Goal: Task Accomplishment & Management: Use online tool/utility

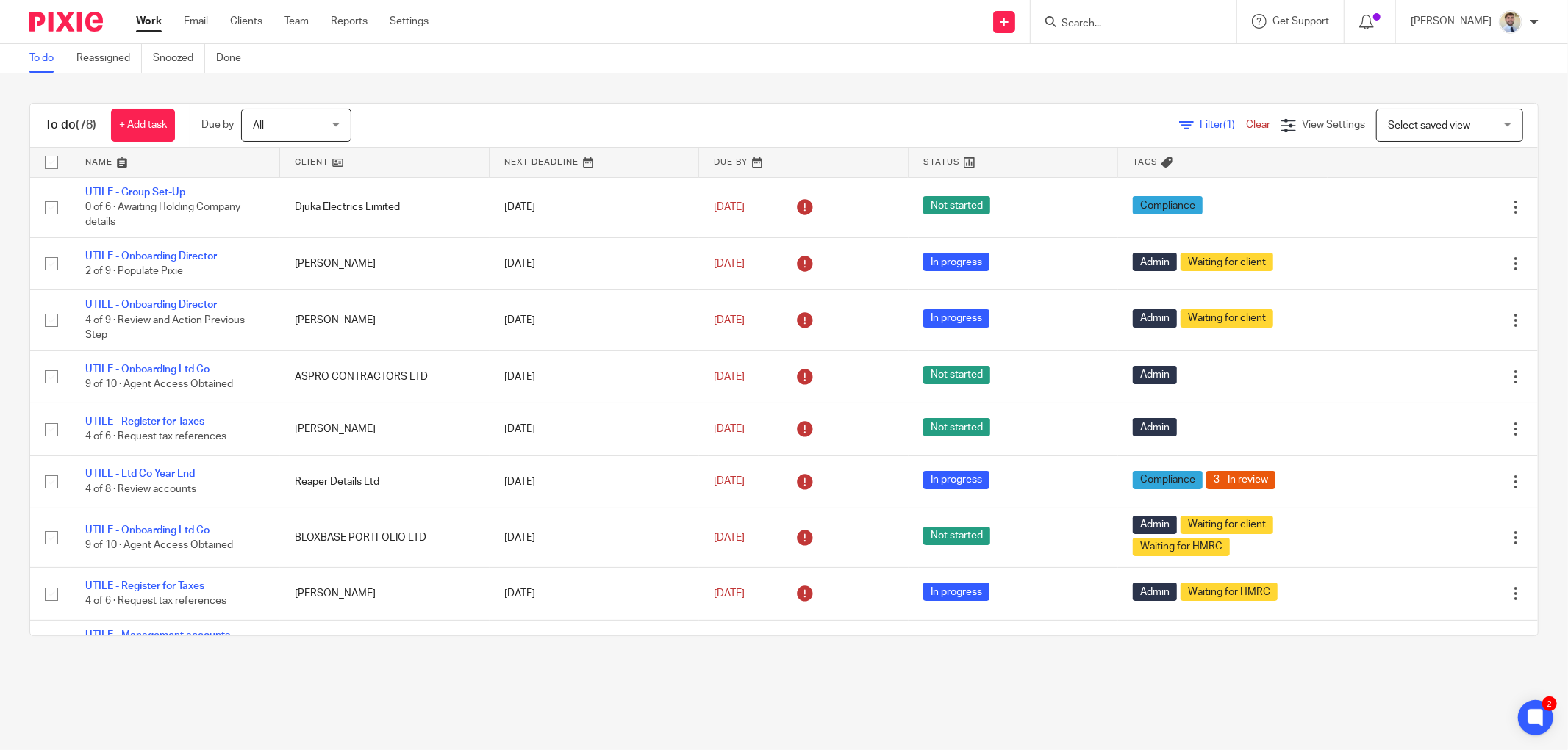
click at [1096, 17] on input "Search" at bounding box center [1126, 24] width 132 height 14
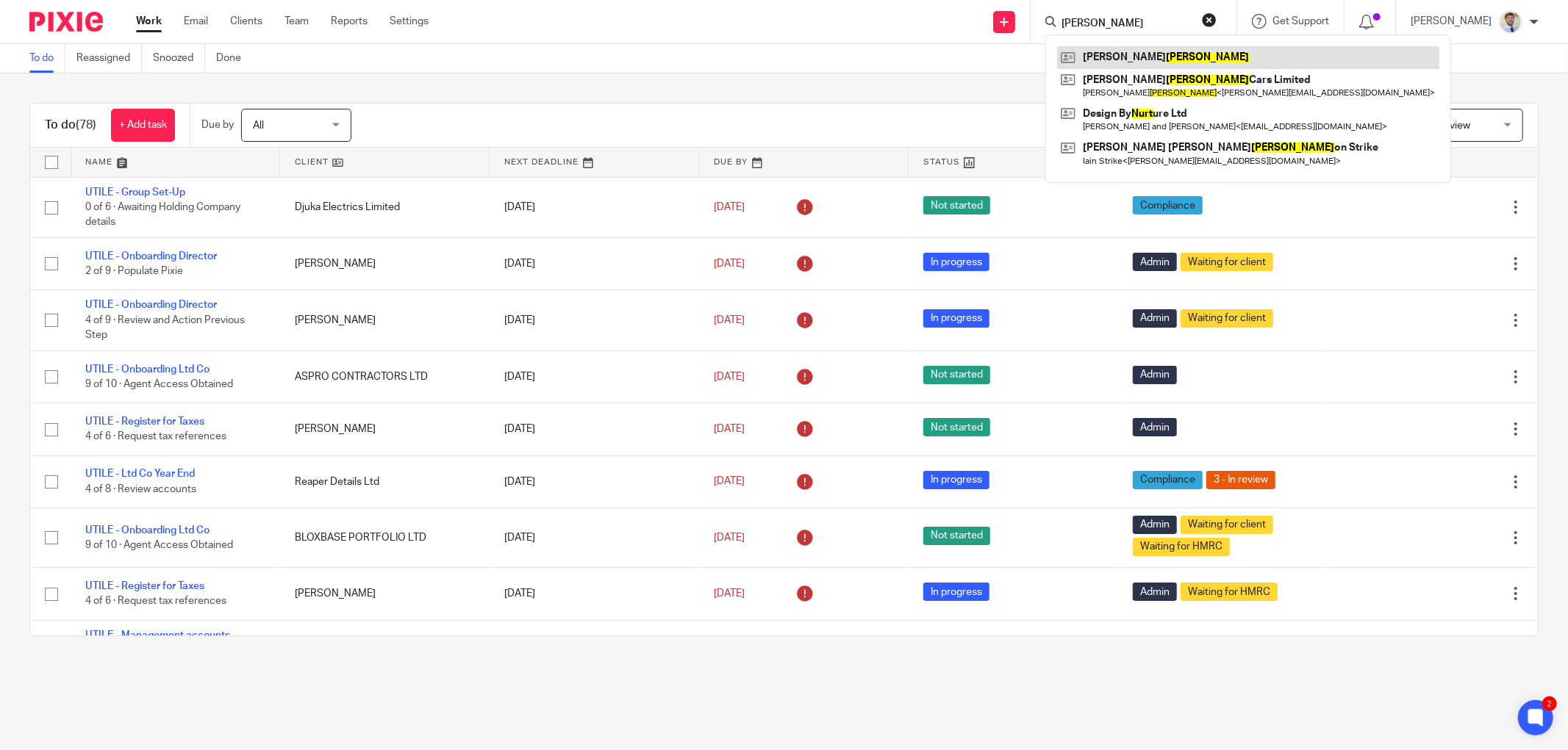
type input "nutt"
click at [1159, 49] on link at bounding box center [1248, 57] width 382 height 22
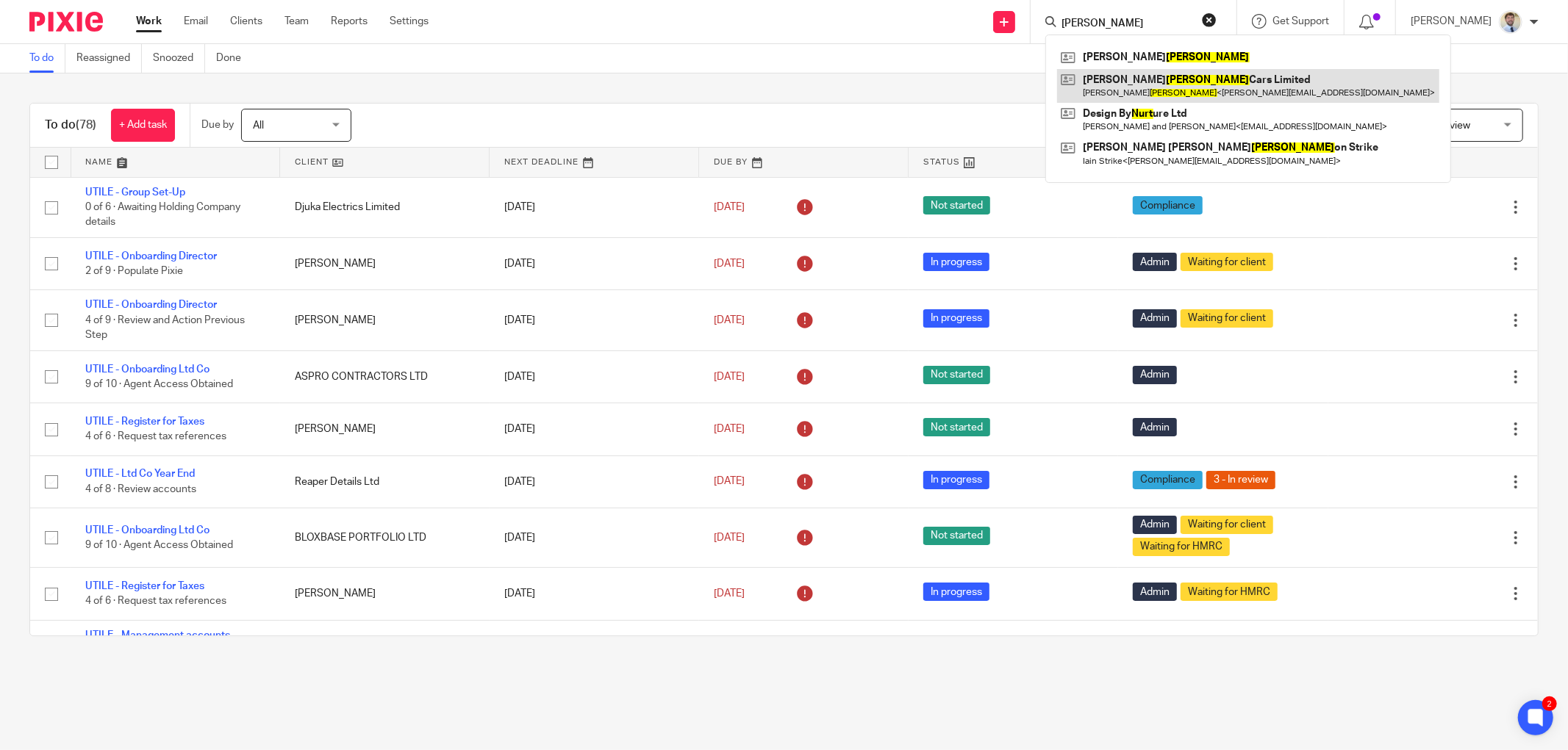
click at [1155, 77] on link at bounding box center [1248, 86] width 382 height 34
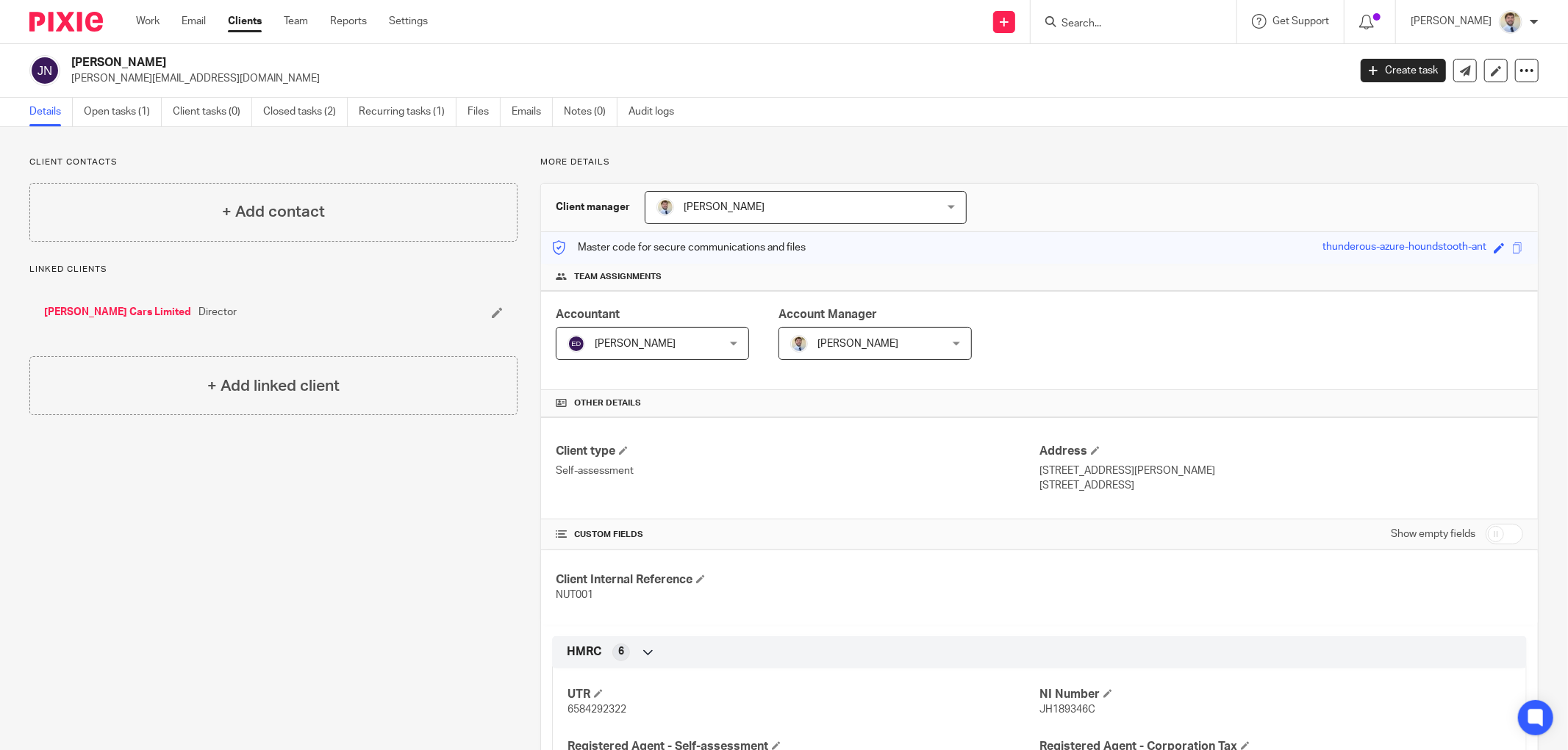
drag, startPoint x: 221, startPoint y: 68, endPoint x: 244, endPoint y: 87, distance: 29.8
click at [245, 88] on div "James Nutt james@jamesnuttcars.co.uk Create task Update from Companies House Ex…" at bounding box center [784, 70] width 1568 height 54
copy div "[PERSON_NAME][EMAIL_ADDRESS][DOMAIN_NAME]"
click at [157, 206] on div "+ Add contact" at bounding box center [273, 213] width 488 height 59
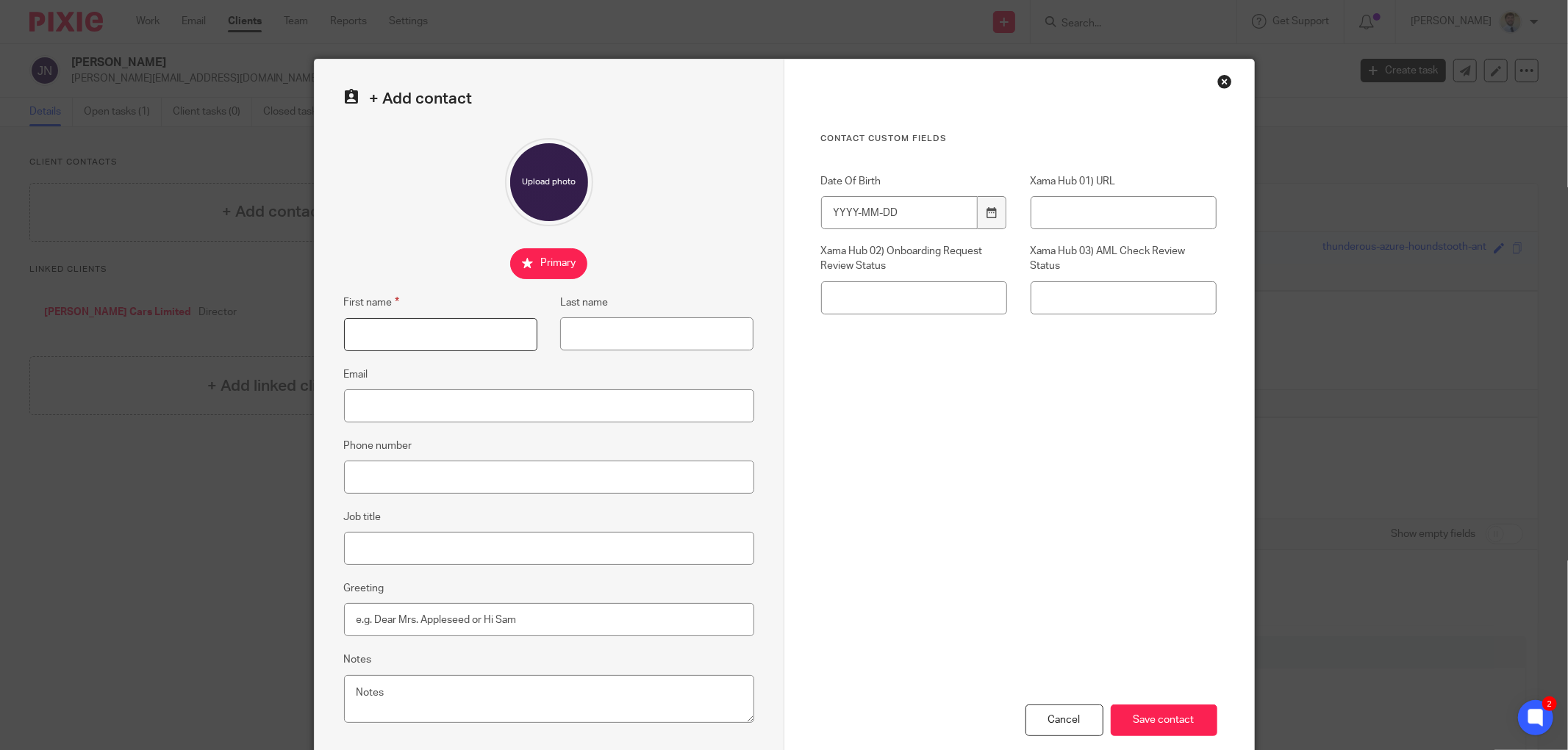
click at [391, 329] on input "First name" at bounding box center [440, 335] width 193 height 33
type input "James"
type input "Nutt"
paste input "james@jamesnuttcars.co.uk"
type input "james@jamesnuttcars.co.uk"
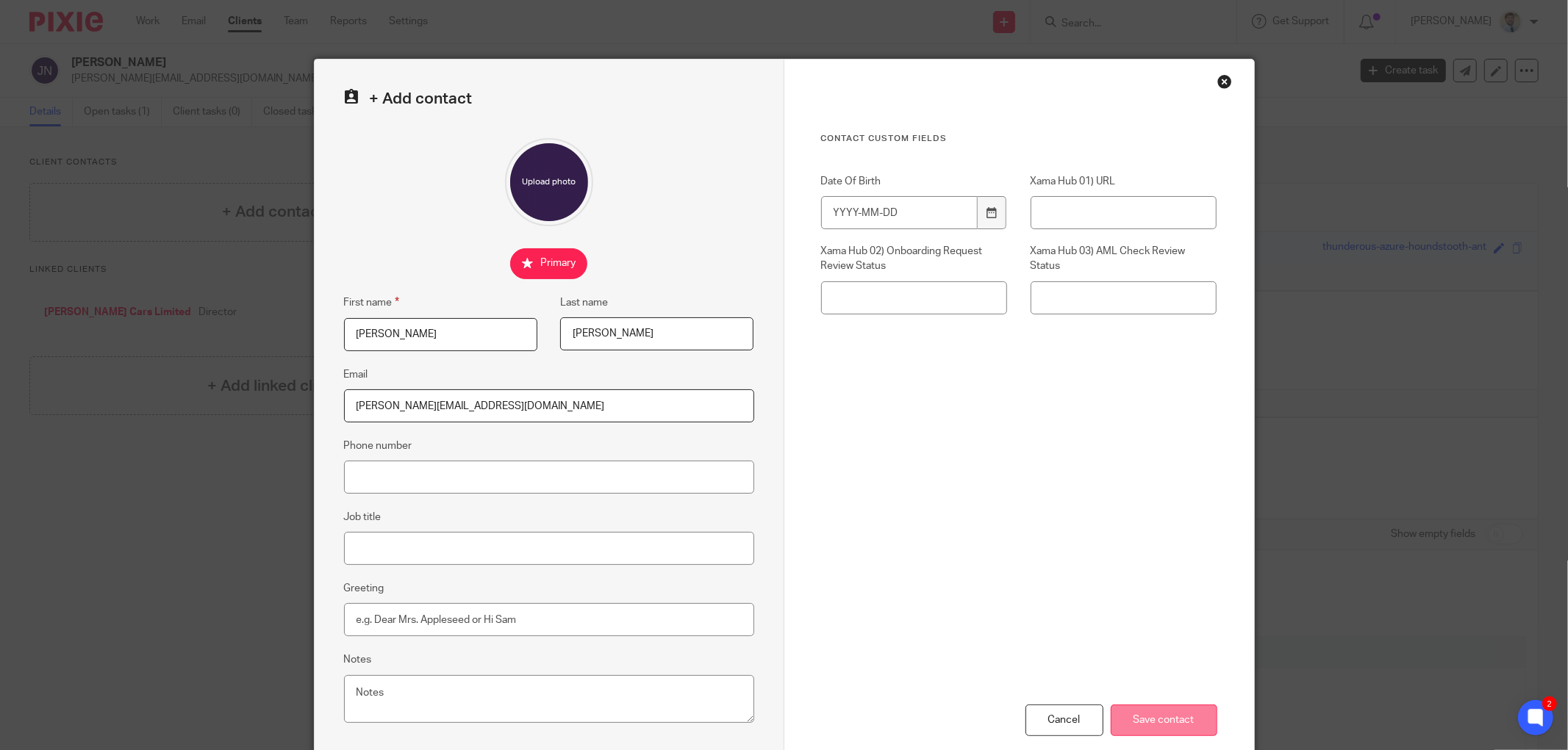
click at [1141, 717] on input "Save contact" at bounding box center [1164, 721] width 106 height 32
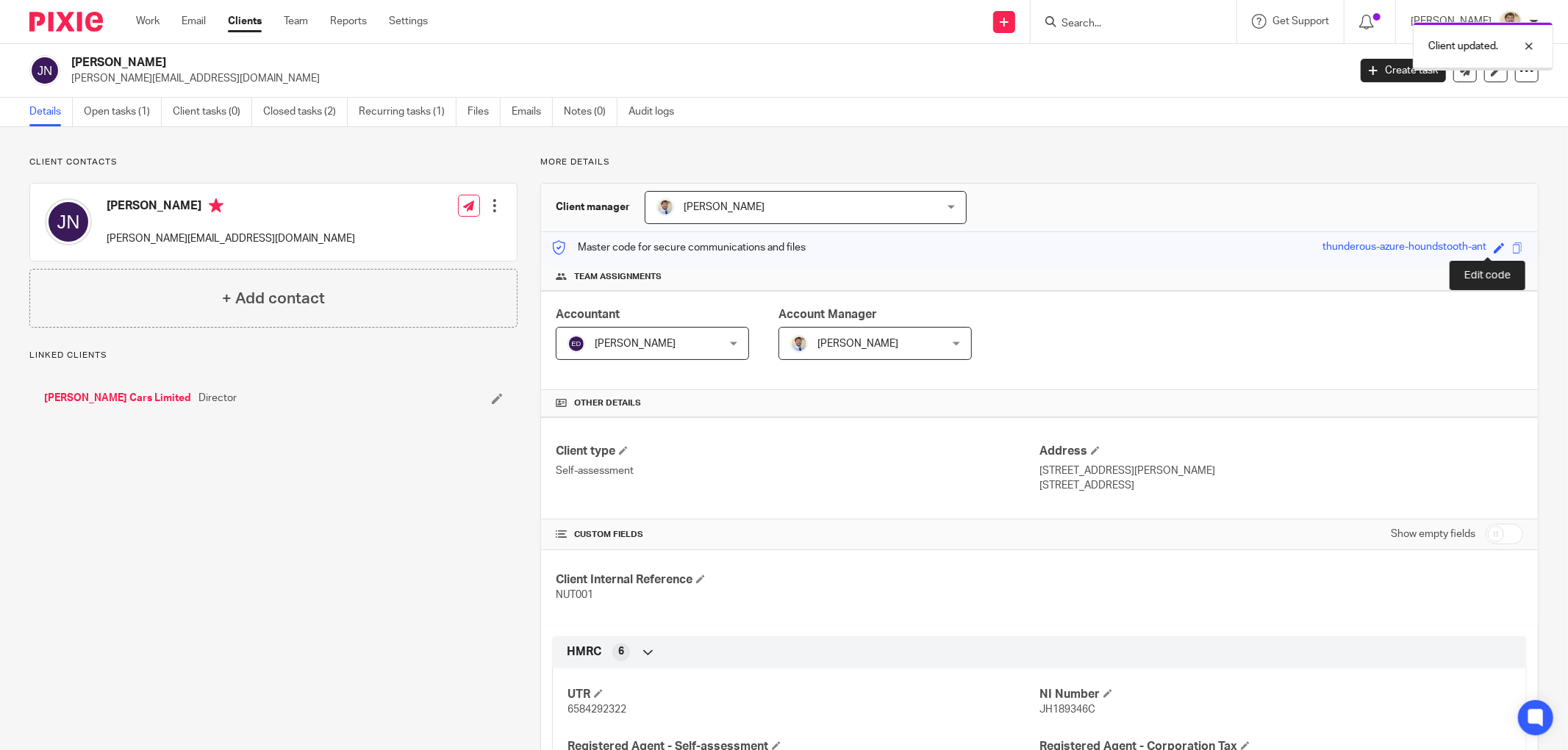
click at [1494, 247] on span at bounding box center [1499, 248] width 11 height 11
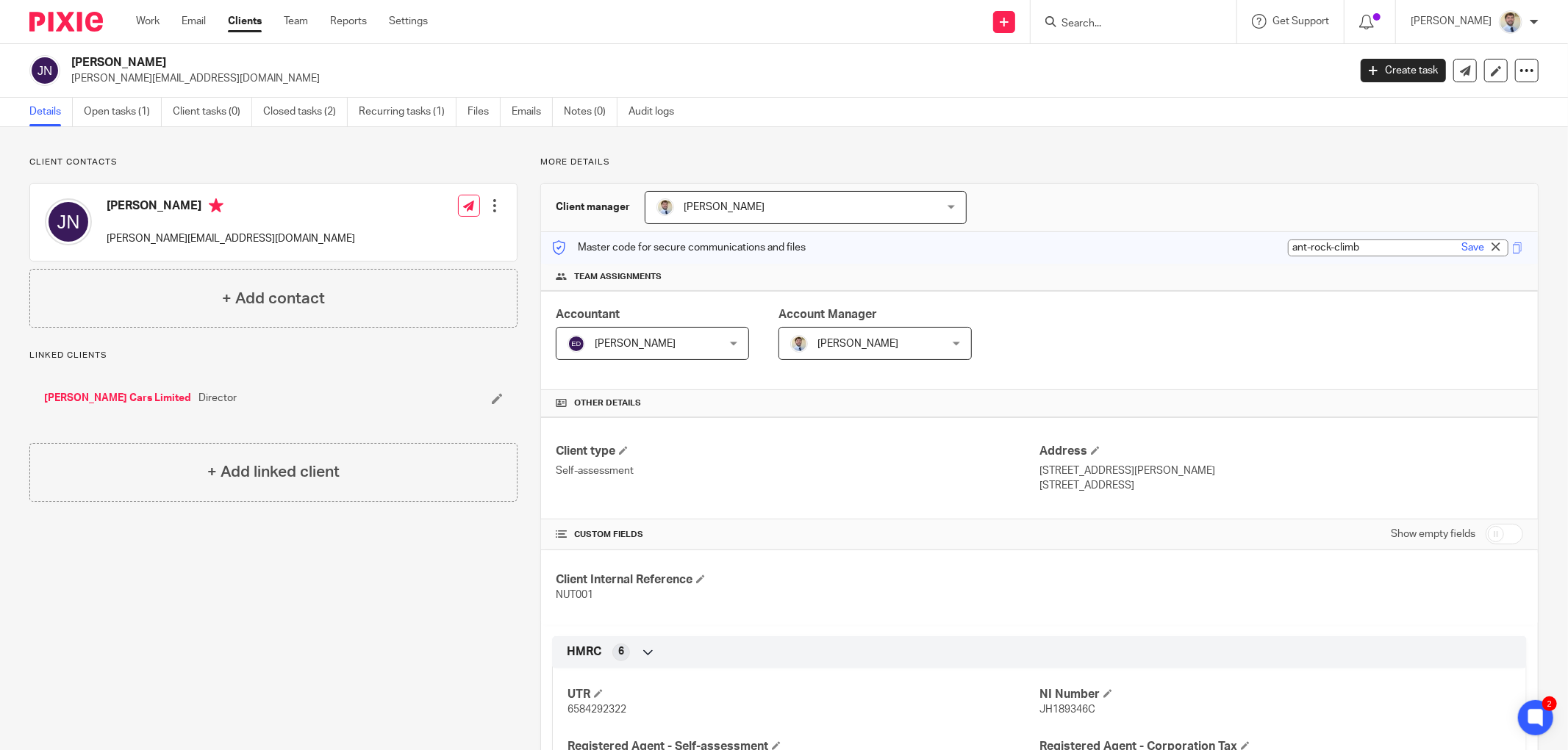
type input "ant-rock-climb"
click at [1465, 249] on link "Save" at bounding box center [1473, 247] width 23 height 14
type input "ant-rock-climb"
click at [1512, 252] on span at bounding box center [1517, 248] width 11 height 11
click at [118, 144] on div "Client contacts James Nutt james@jamesnuttcars.co.uk Edit contact Create client…" at bounding box center [784, 681] width 1568 height 1109
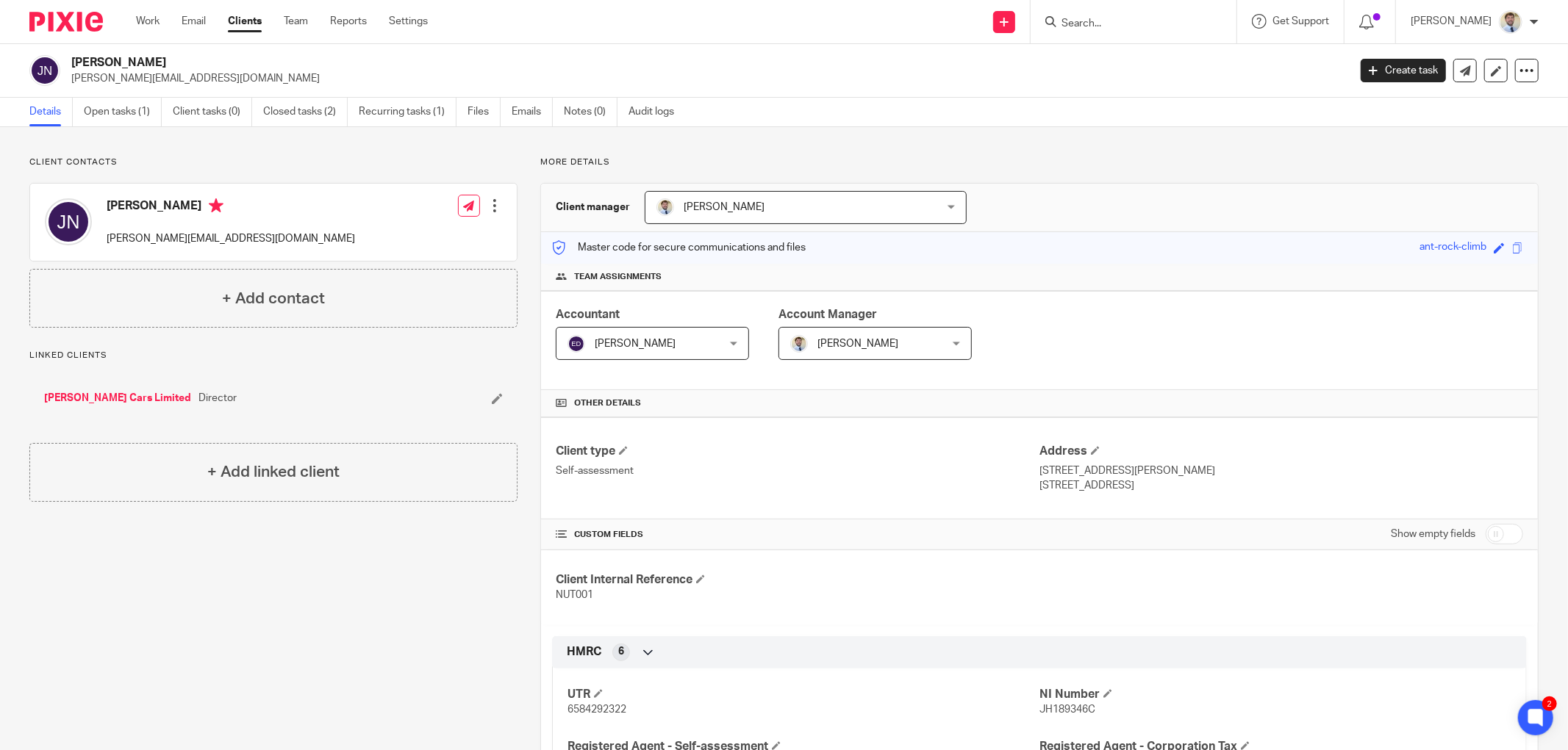
click at [110, 145] on div "Client contacts James Nutt james@jamesnuttcars.co.uk Edit contact Create client…" at bounding box center [784, 681] width 1568 height 1109
click at [121, 111] on link "Open tasks (1)" at bounding box center [122, 112] width 78 height 29
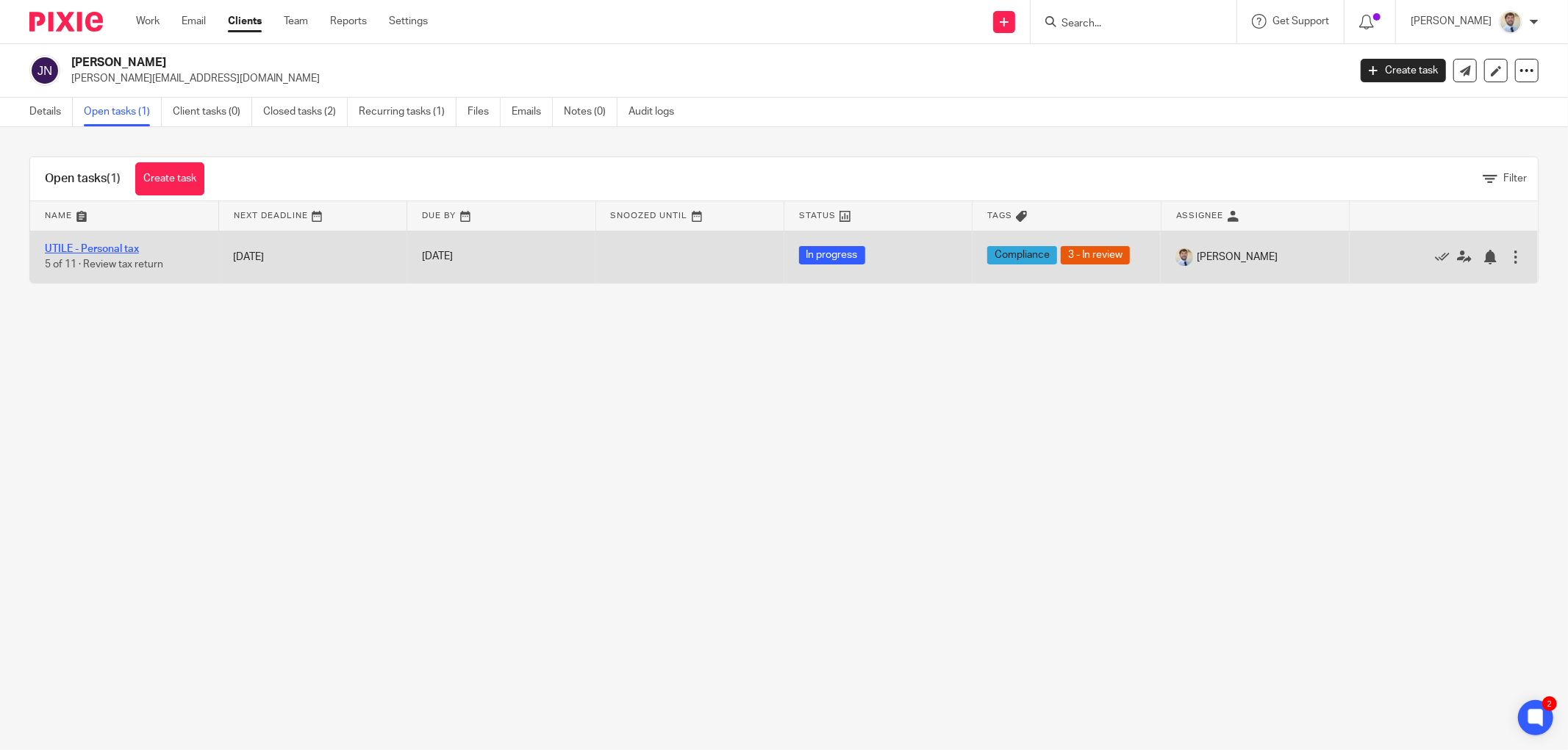
click at [70, 248] on link "UTILE - Personal tax" at bounding box center [91, 249] width 94 height 11
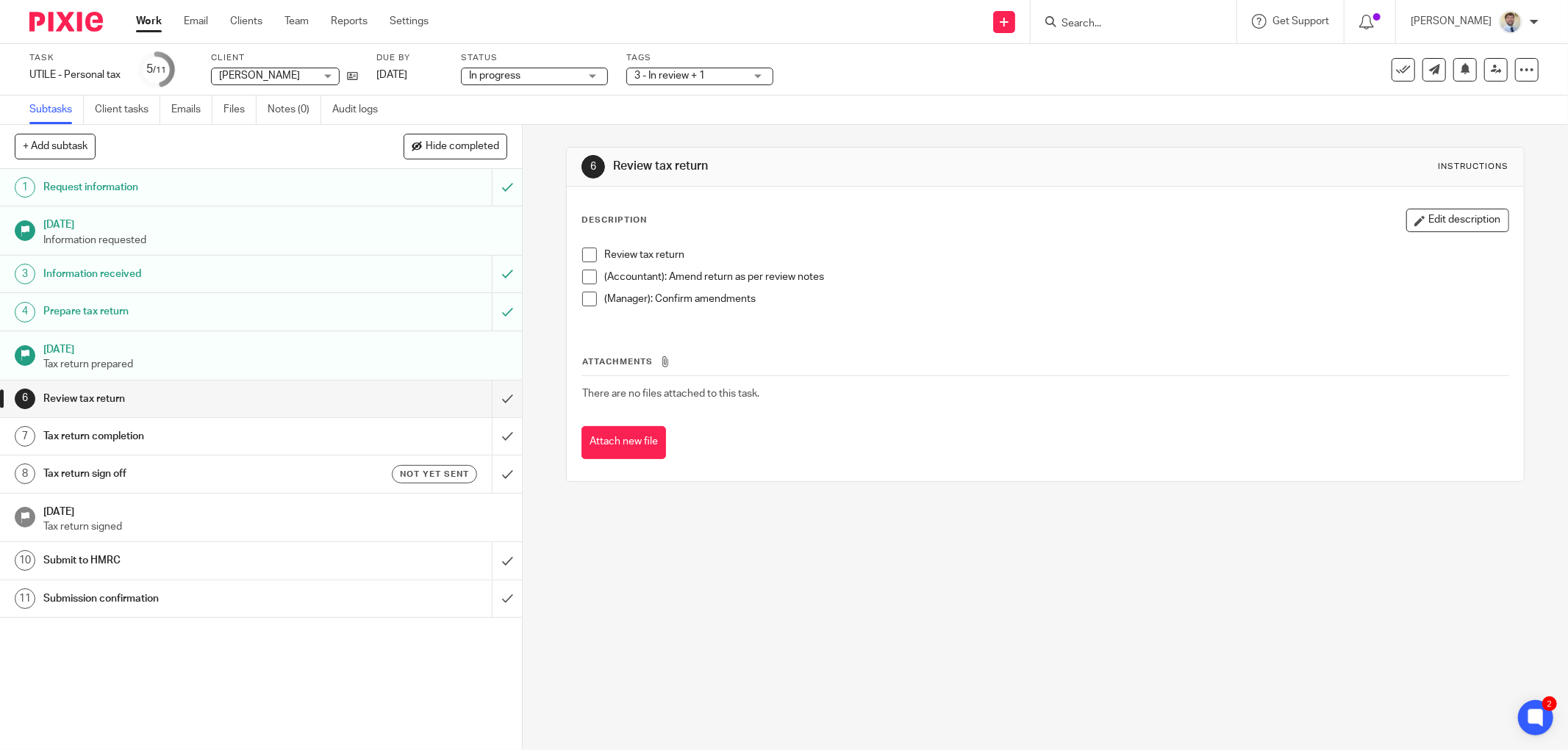
click at [588, 255] on span at bounding box center [589, 255] width 14 height 14
click at [584, 277] on span at bounding box center [589, 277] width 14 height 14
click at [582, 299] on span at bounding box center [589, 298] width 14 height 14
click at [496, 406] on input "submit" at bounding box center [261, 399] width 522 height 37
click at [653, 75] on span "3 - In review + 1" at bounding box center [670, 76] width 71 height 11
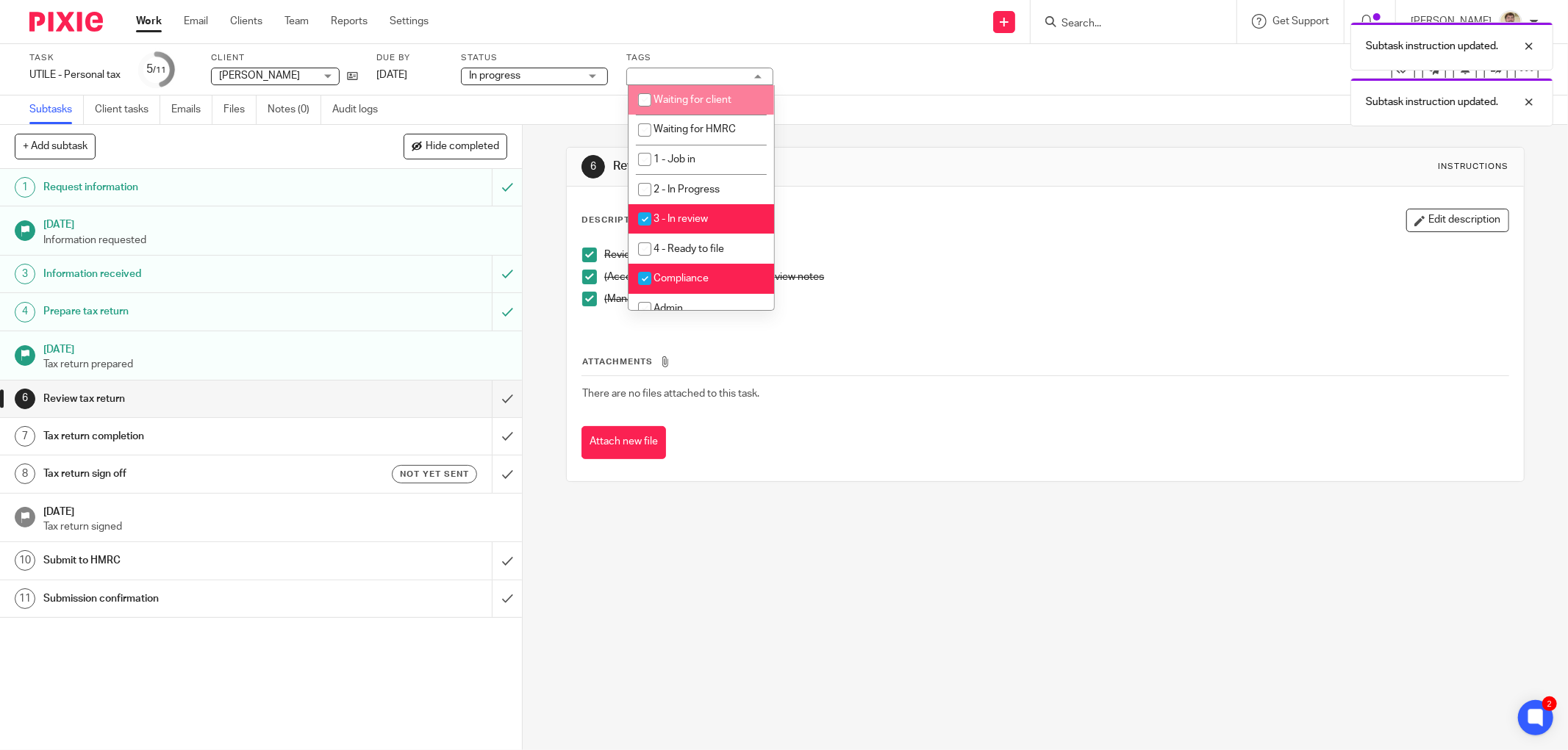
click at [665, 94] on li "Waiting for client" at bounding box center [701, 100] width 146 height 30
checkbox input "true"
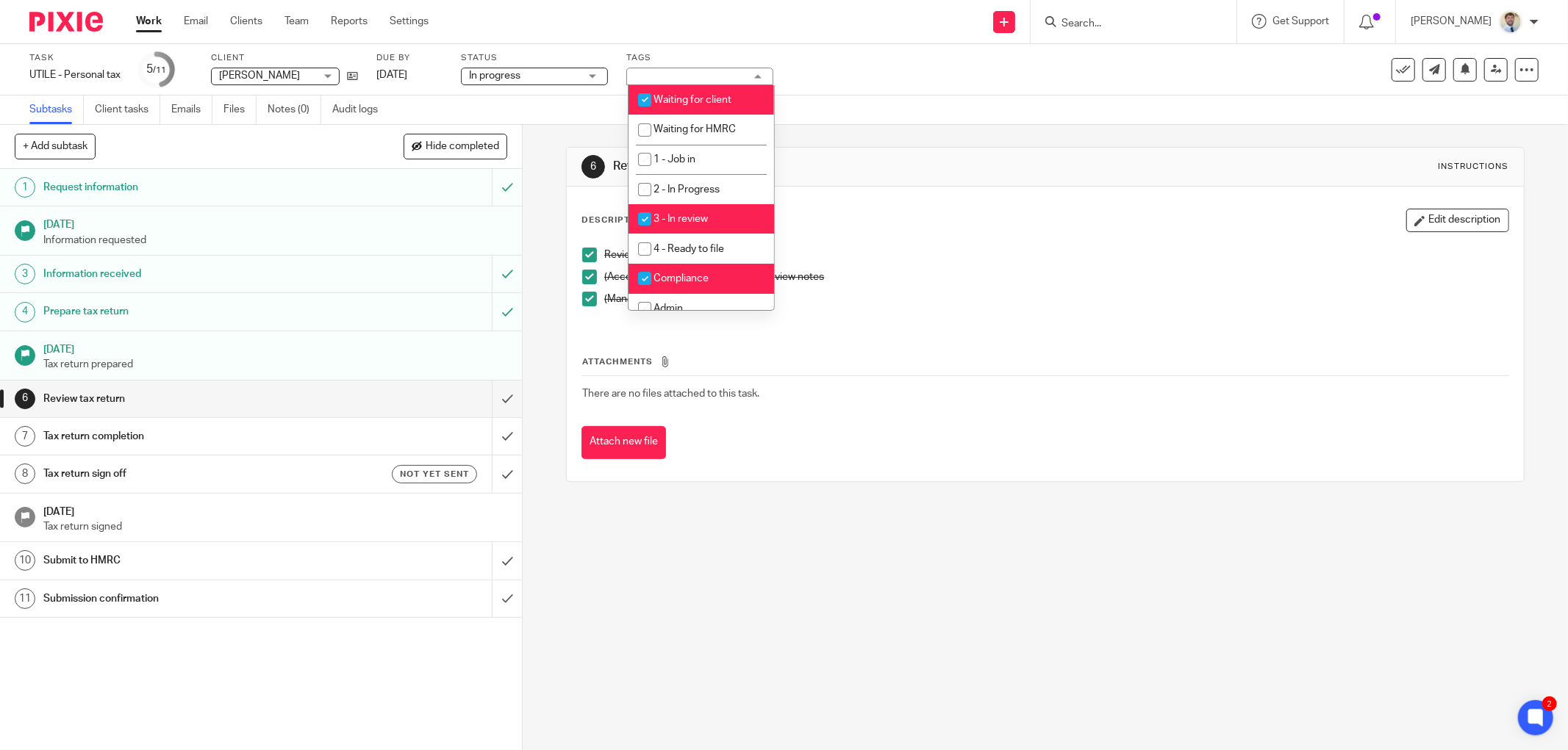
click at [685, 210] on li "3 - In review" at bounding box center [701, 219] width 146 height 30
checkbox input "false"
click at [1009, 149] on div "6 Review tax return Instructions" at bounding box center [1045, 167] width 957 height 39
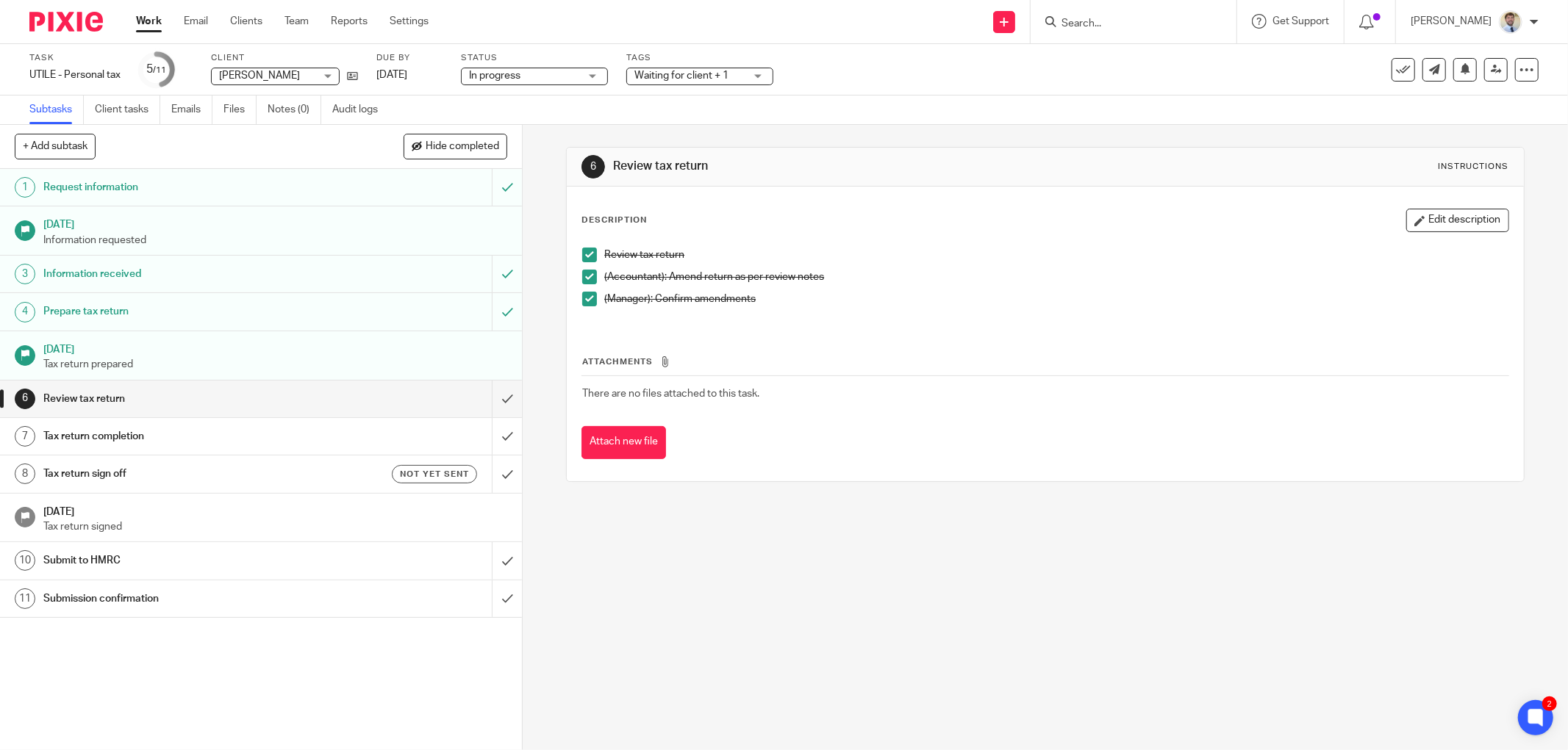
click at [566, 324] on div "6 Review tax return Instructions Description Edit description Review tax return…" at bounding box center [1045, 314] width 959 height 335
click at [481, 396] on input "submit" at bounding box center [261, 399] width 522 height 37
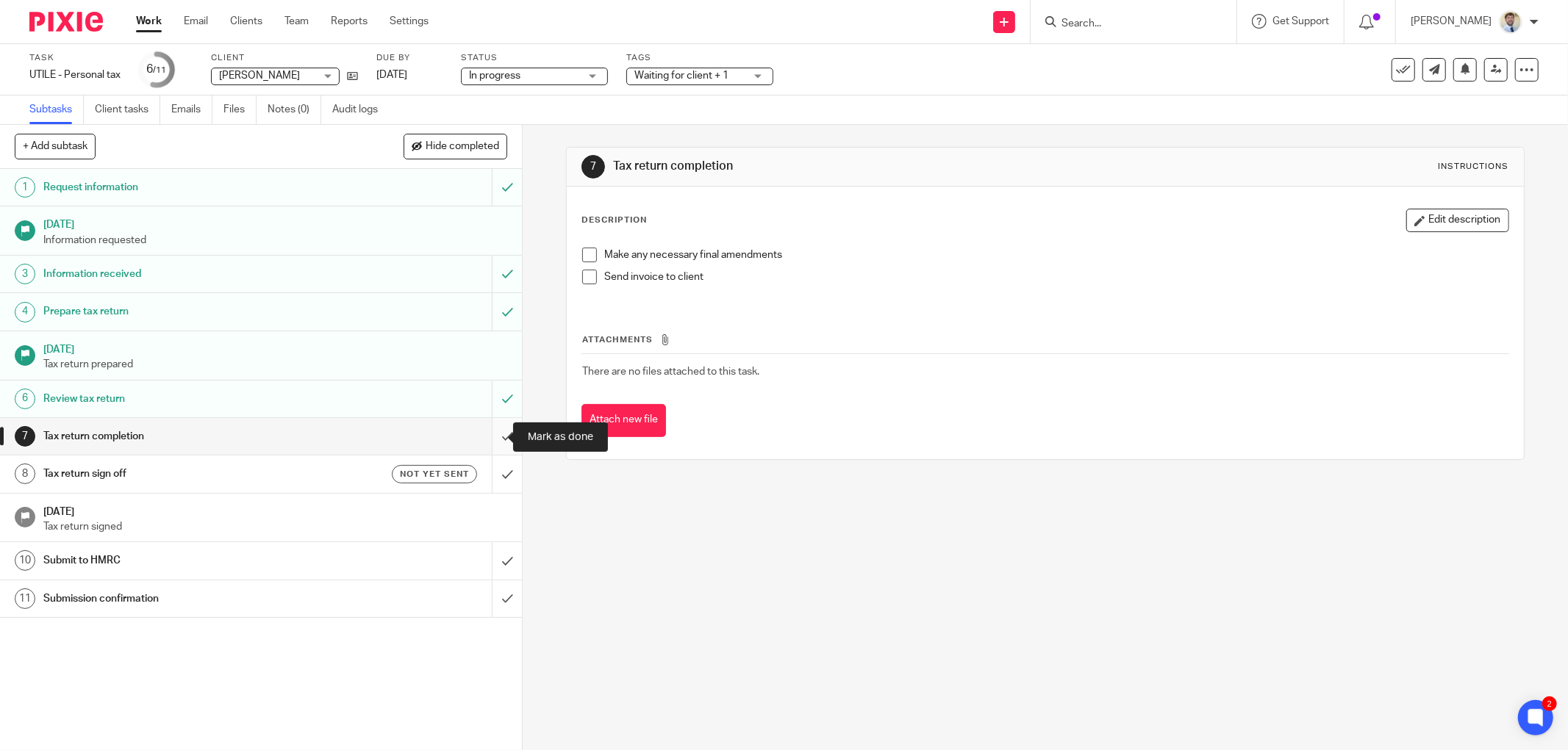
click at [490, 442] on input "submit" at bounding box center [261, 436] width 522 height 37
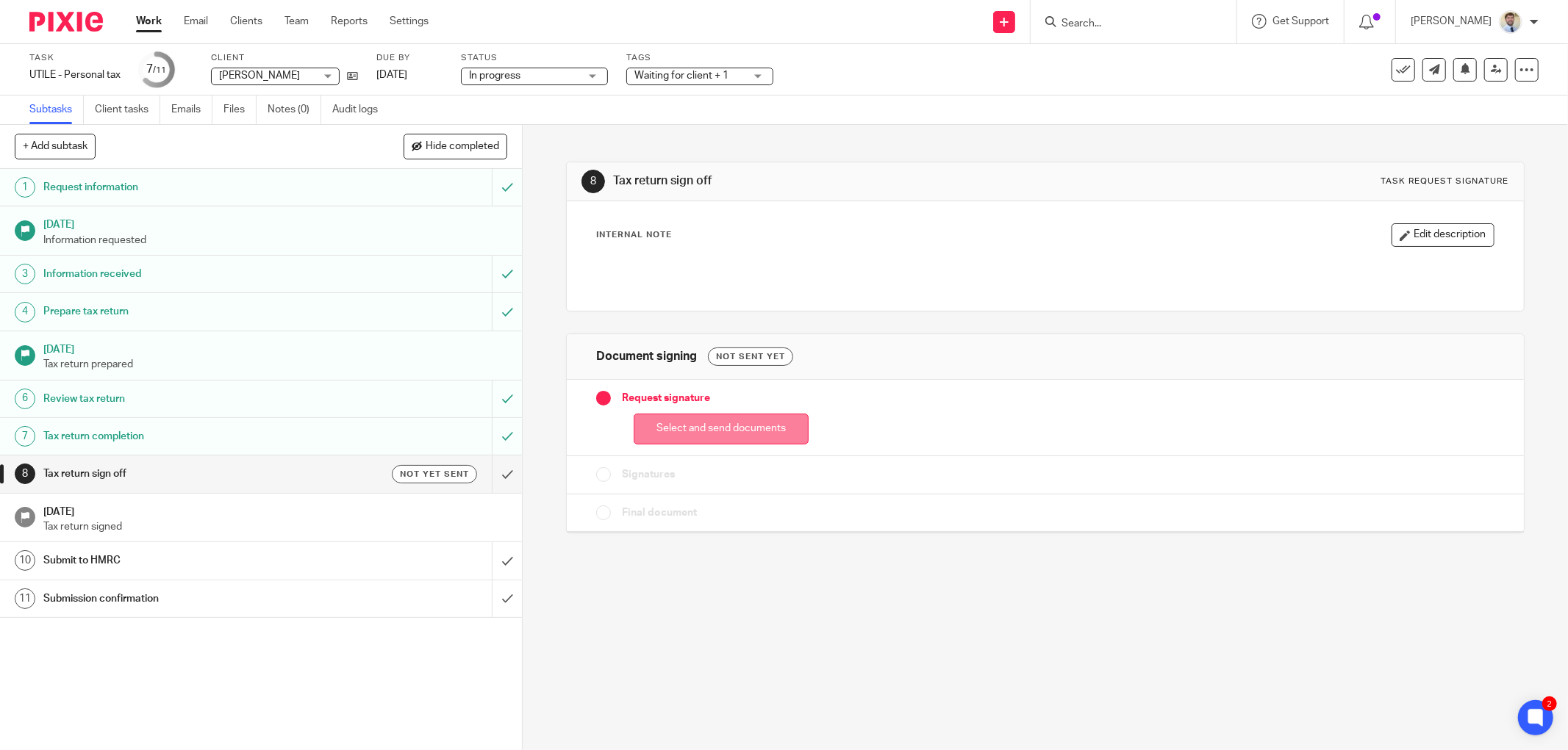
click at [779, 432] on button "Select and send documents" at bounding box center [721, 430] width 175 height 32
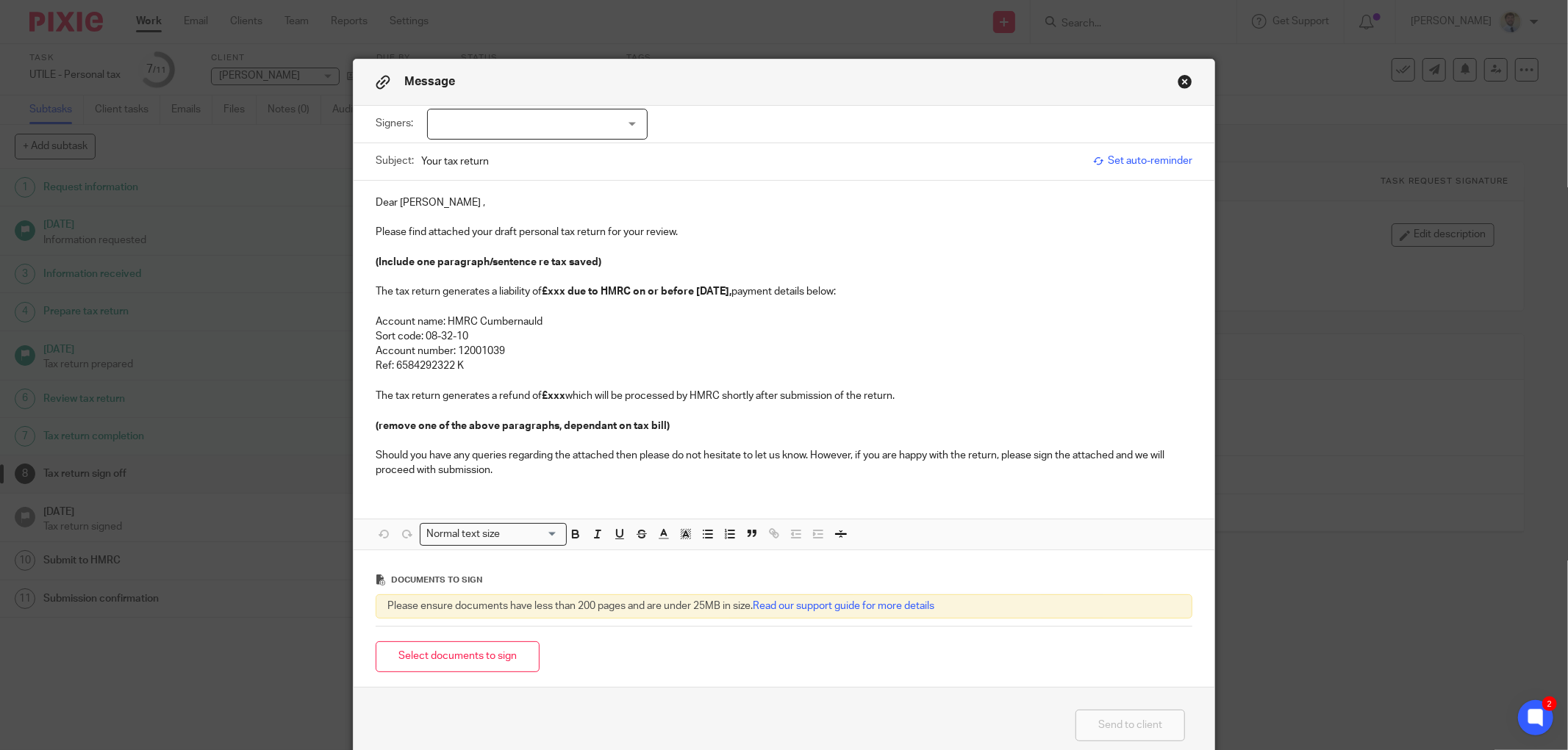
click at [603, 133] on div at bounding box center [537, 124] width 220 height 31
click at [542, 152] on li "[PERSON_NAME]" at bounding box center [532, 155] width 219 height 30
checkbox input "true"
click at [410, 192] on div "Dear James Nutt , Please find attached your draft personal tax return for your …" at bounding box center [784, 335] width 861 height 308
click at [738, 259] on p "The error i've spotted on the prior year tax return has saved you £" at bounding box center [784, 262] width 817 height 14
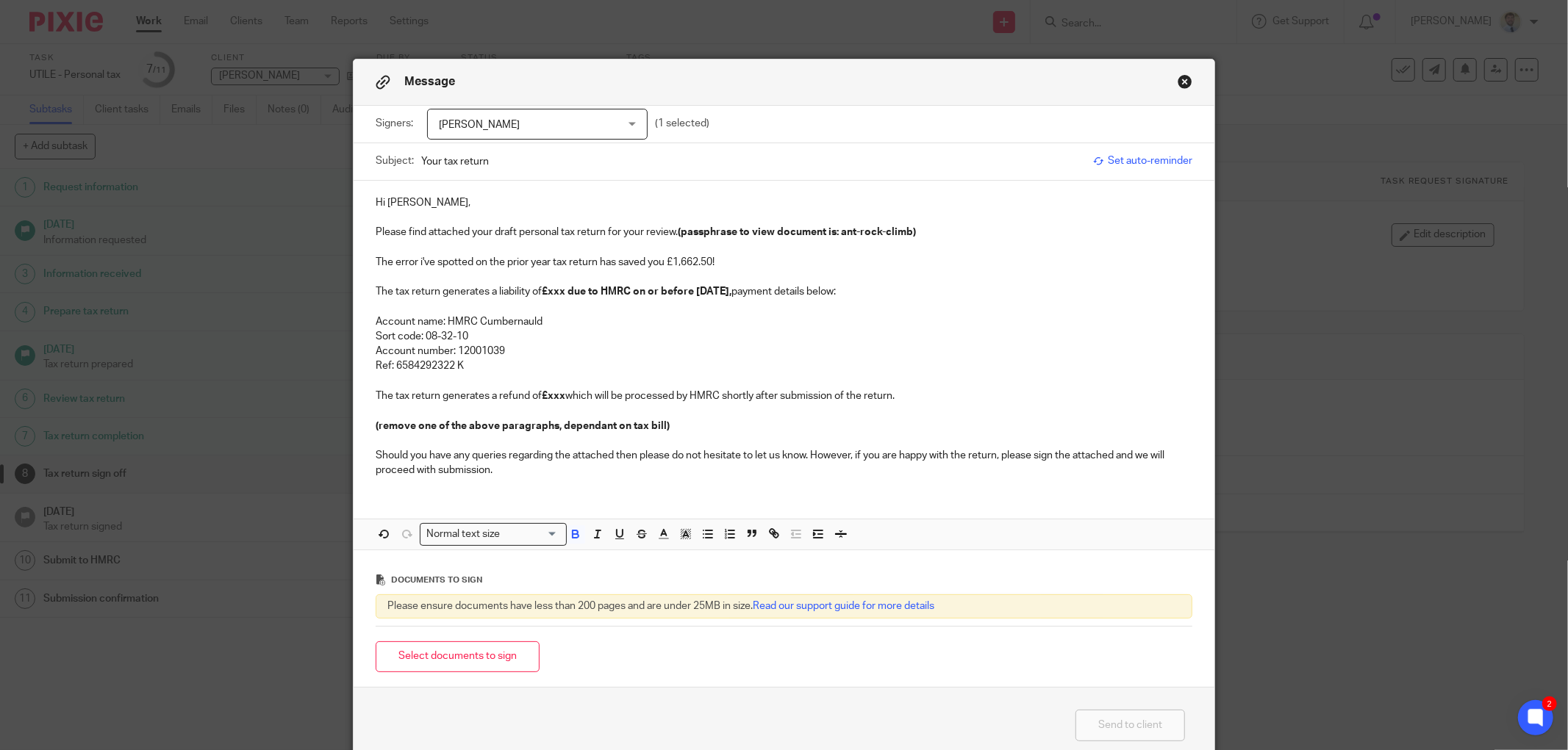
drag, startPoint x: 914, startPoint y: 295, endPoint x: 348, endPoint y: 294, distance: 566.0
click at [354, 294] on div "Hi James, Please find attached your draft personal tax return for your review. …" at bounding box center [784, 335] width 861 height 308
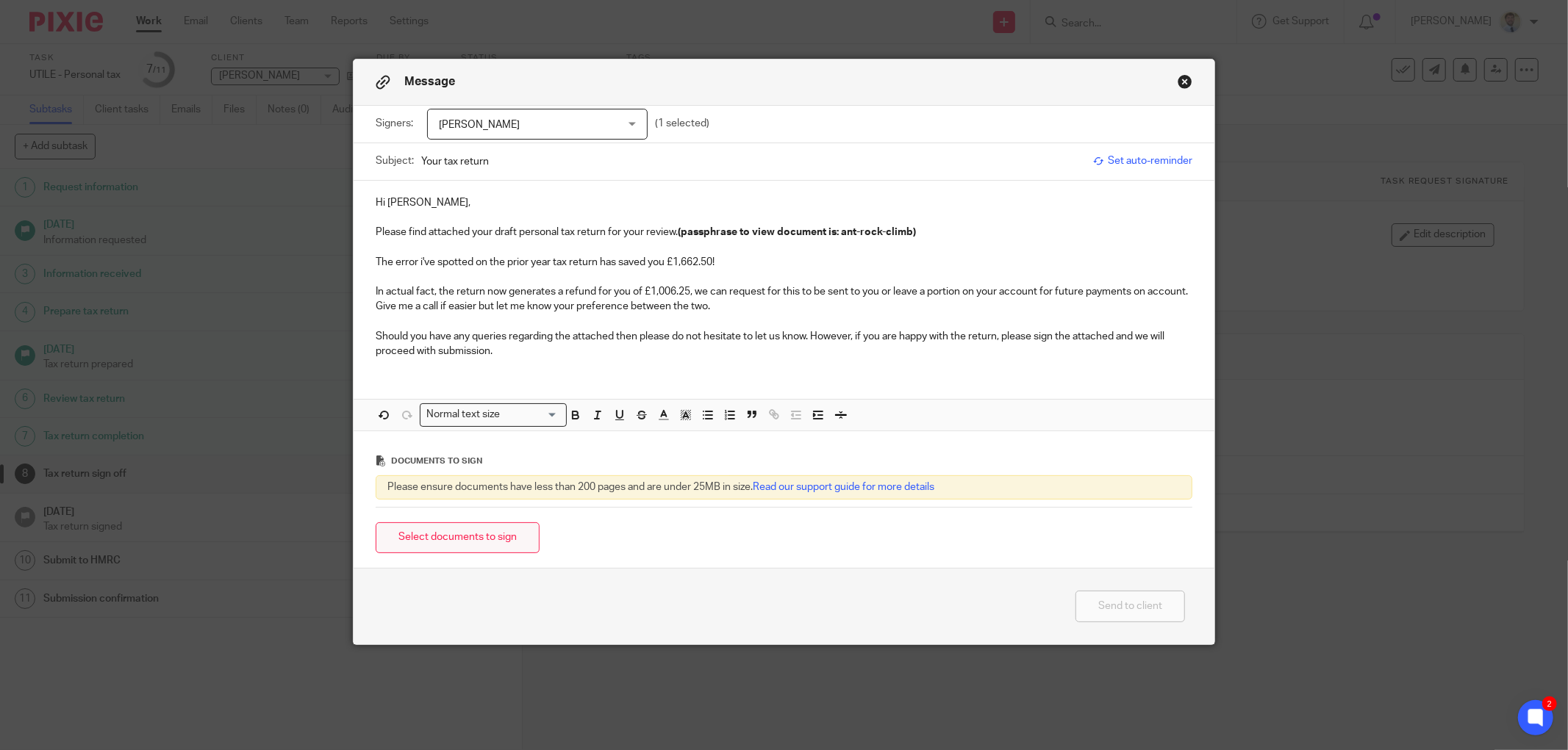
click at [418, 551] on button "Select documents to sign" at bounding box center [457, 538] width 164 height 32
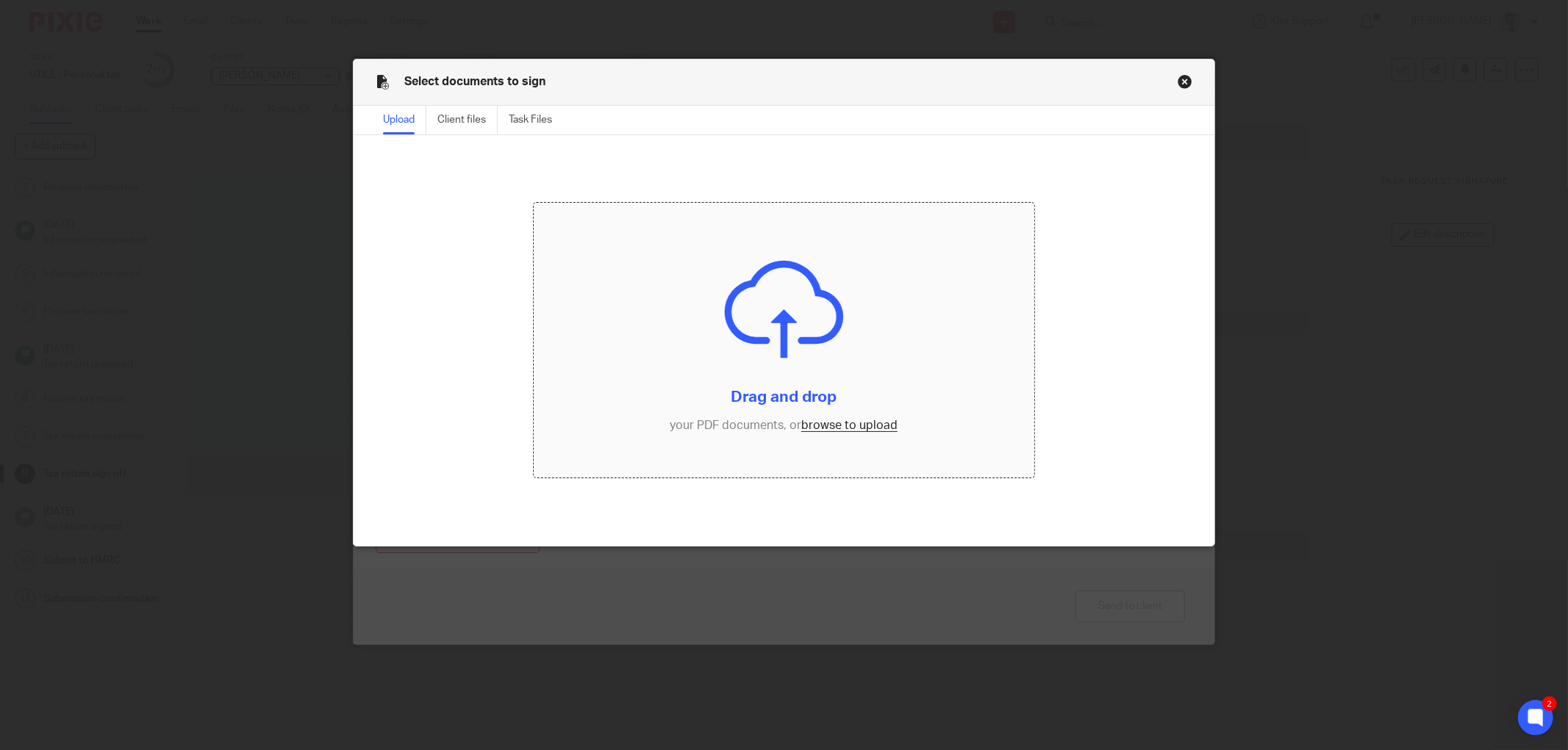
click at [809, 359] on input "file" at bounding box center [784, 341] width 501 height 276
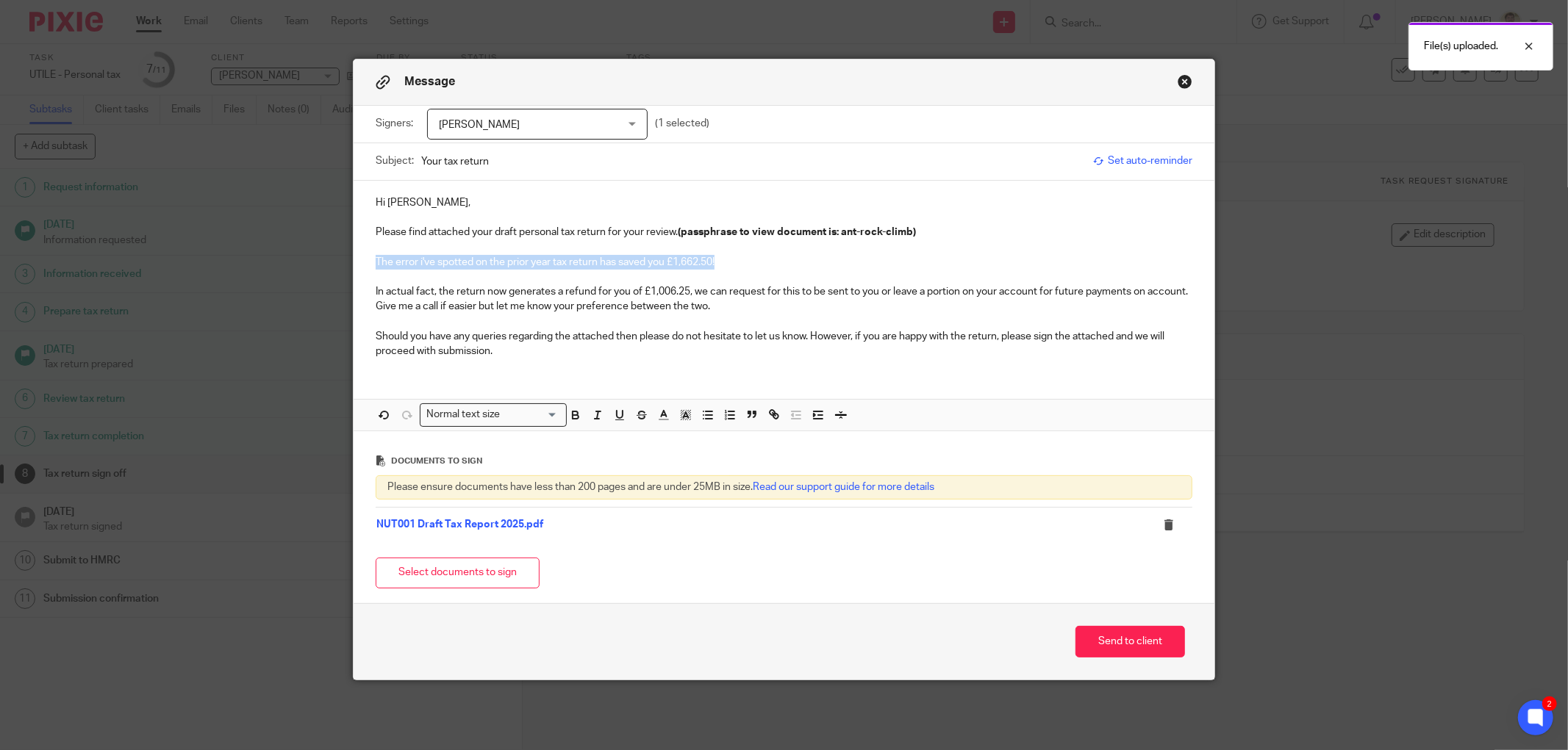
drag, startPoint x: 734, startPoint y: 260, endPoint x: 363, endPoint y: 266, distance: 371.0
click at [363, 266] on div "Hi James, Please find attached your draft personal tax return for your review. …" at bounding box center [784, 276] width 861 height 190
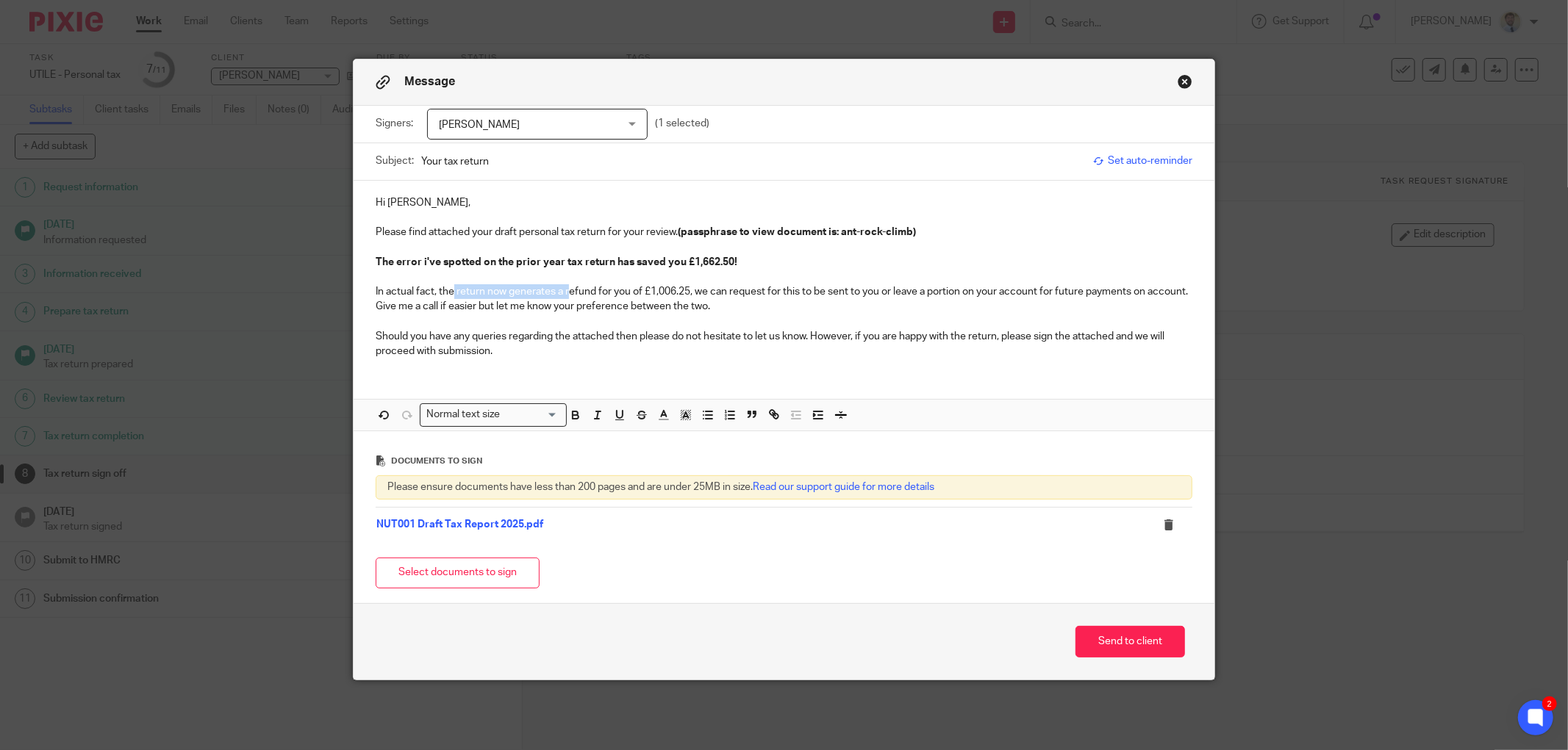
drag, startPoint x: 450, startPoint y: 290, endPoint x: 511, endPoint y: 286, distance: 61.1
click at [534, 291] on p "In actual fact, the return now generates a refund for you of £1,006.25, we can …" at bounding box center [784, 299] width 817 height 30
click at [452, 289] on p "In actual fact, the return now generates a refund for you of £1,006.25, we can …" at bounding box center [784, 299] width 817 height 30
drag, startPoint x: 451, startPoint y: 290, endPoint x: 686, endPoint y: 289, distance: 235.0
click at [686, 289] on p "In actual fact, the return now generates a refund for you of £1,006.25, we can …" at bounding box center [784, 299] width 817 height 30
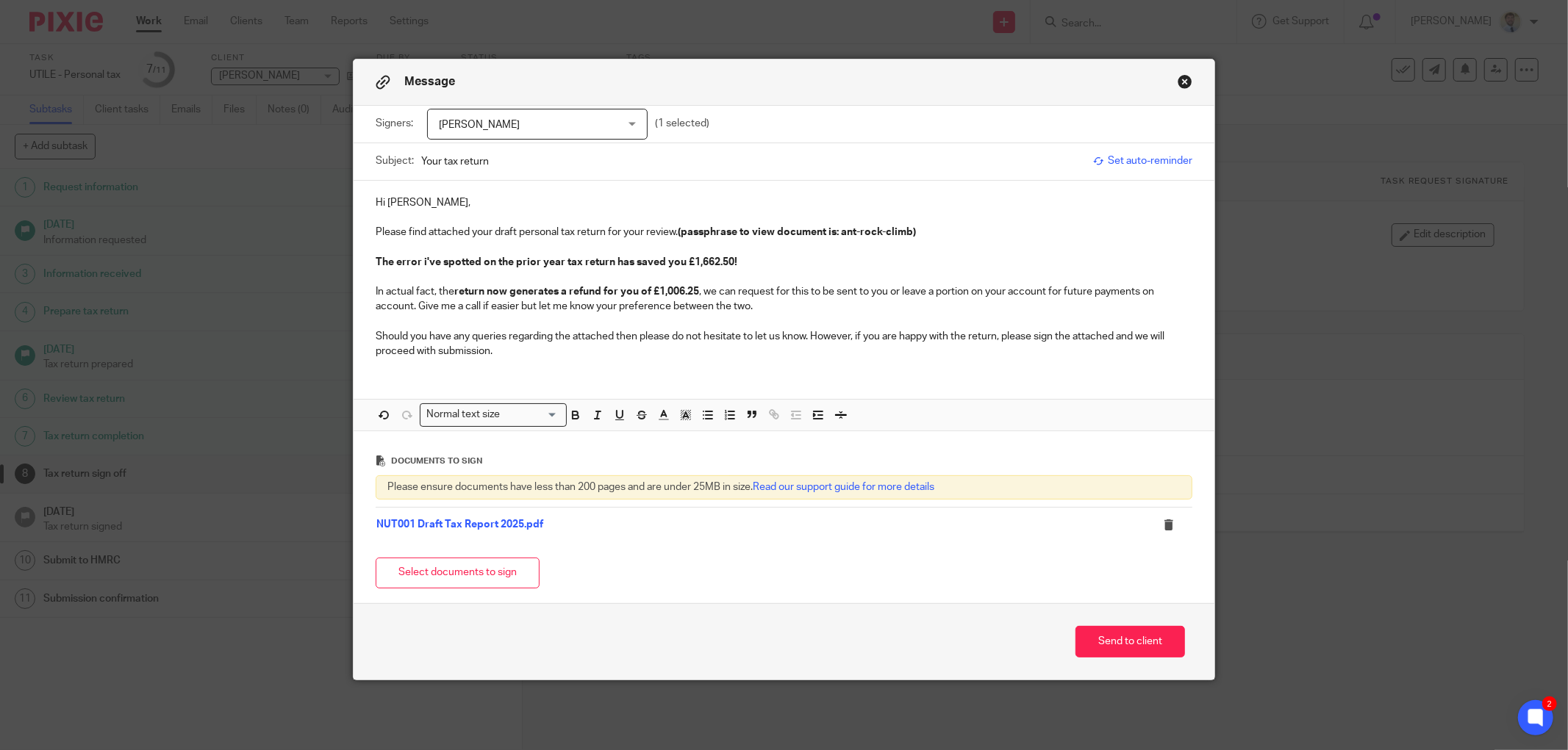
click at [778, 312] on p "In actual fact, the return now generates a refund for you of £1,006.25 , we can…" at bounding box center [784, 299] width 817 height 30
click at [1132, 639] on button "Send to client" at bounding box center [1130, 642] width 109 height 32
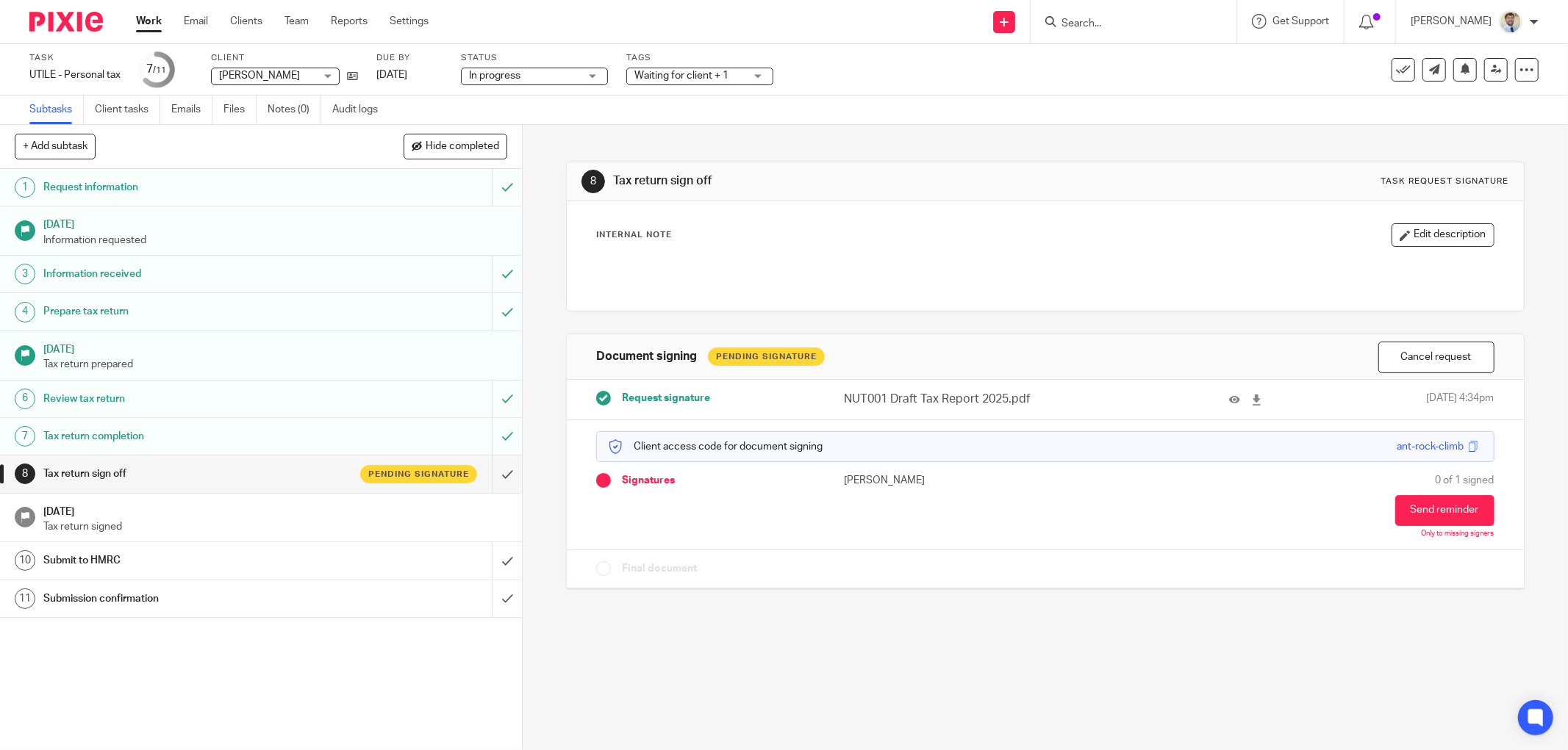
click at [880, 226] on div "Internal Note Edit description" at bounding box center [1045, 234] width 898 height 23
